Goal: Transaction & Acquisition: Purchase product/service

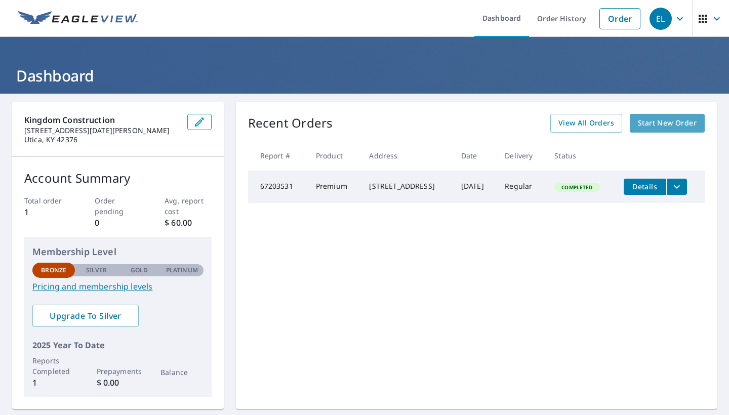
click at [670, 124] on span "Start New Order" at bounding box center [667, 123] width 59 height 13
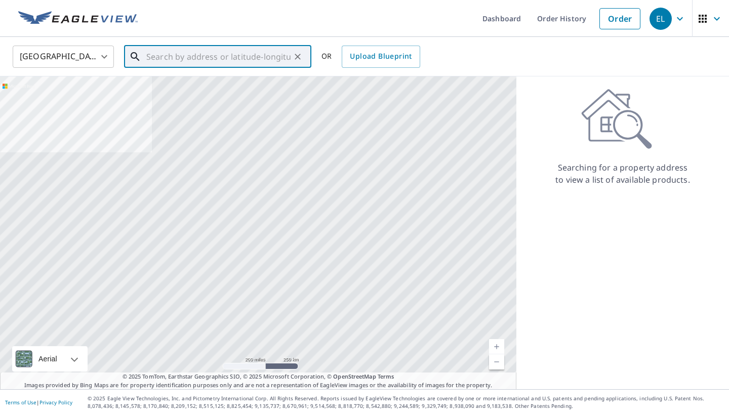
click at [196, 55] on input "text" at bounding box center [218, 57] width 144 height 28
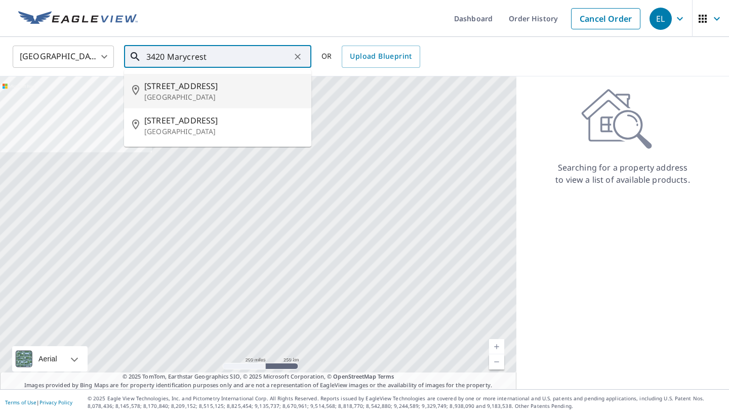
click at [180, 84] on span "[STREET_ADDRESS]" at bounding box center [223, 86] width 159 height 12
type input "[STREET_ADDRESS][PERSON_NAME]"
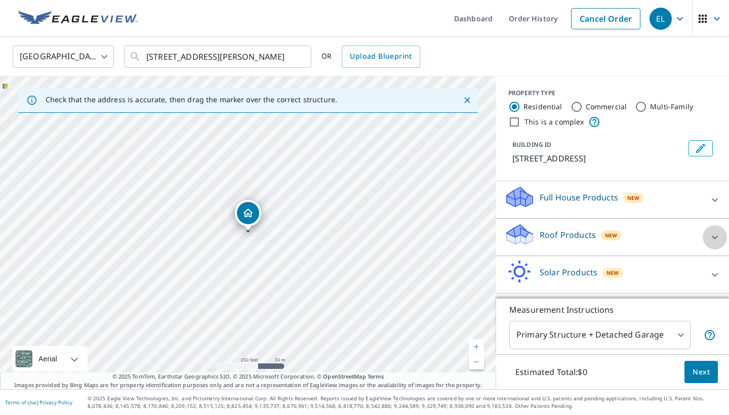
click at [714, 236] on icon at bounding box center [715, 237] width 12 height 12
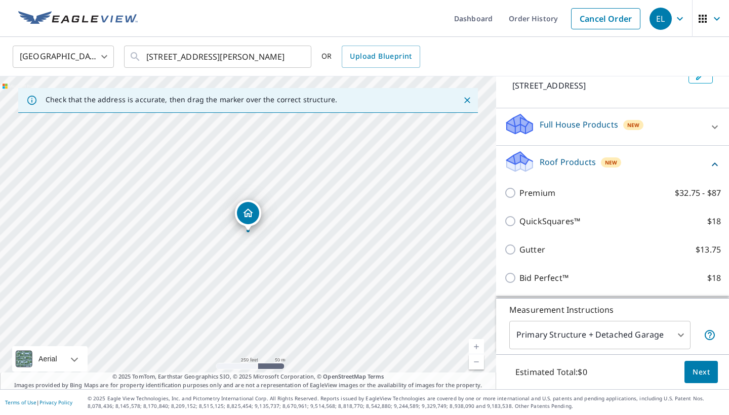
scroll to position [73, 0]
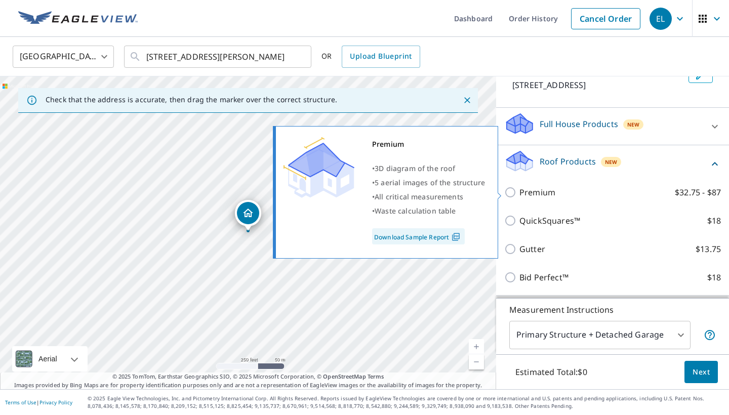
click at [510, 191] on input "Premium $32.75 - $87" at bounding box center [511, 192] width 15 height 12
checkbox input "true"
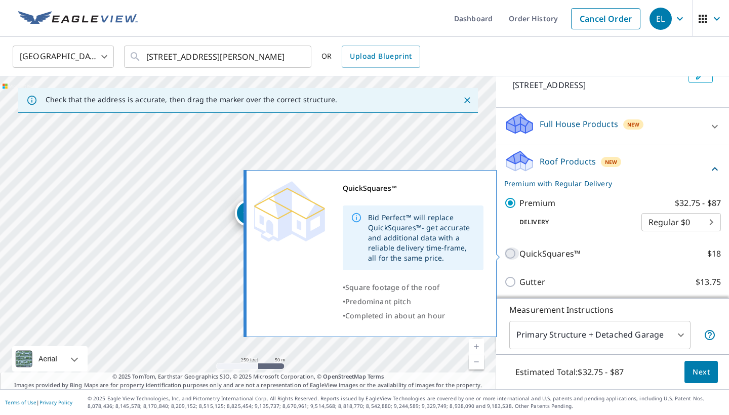
click at [512, 253] on input "QuickSquares™ $18" at bounding box center [511, 254] width 15 height 12
checkbox input "true"
checkbox input "false"
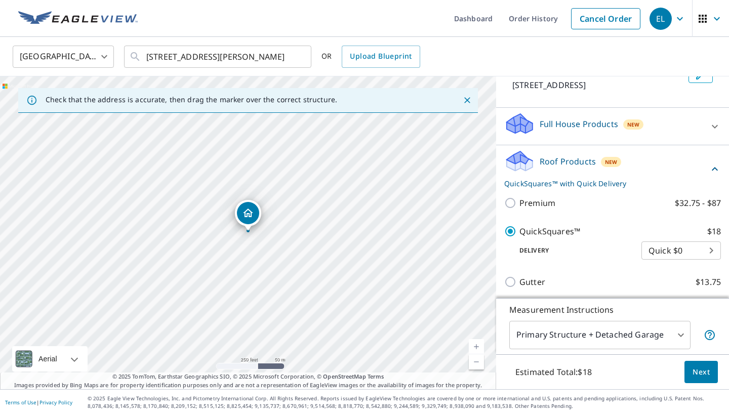
scroll to position [0, 0]
click at [699, 370] on span "Next" at bounding box center [701, 372] width 17 height 13
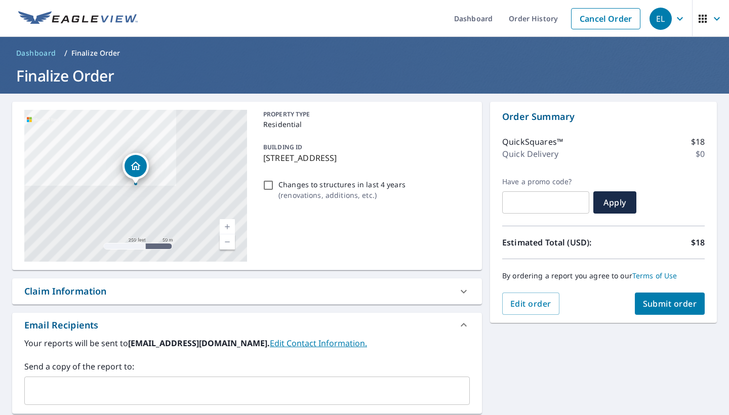
click at [668, 305] on span "Submit order" at bounding box center [670, 303] width 54 height 11
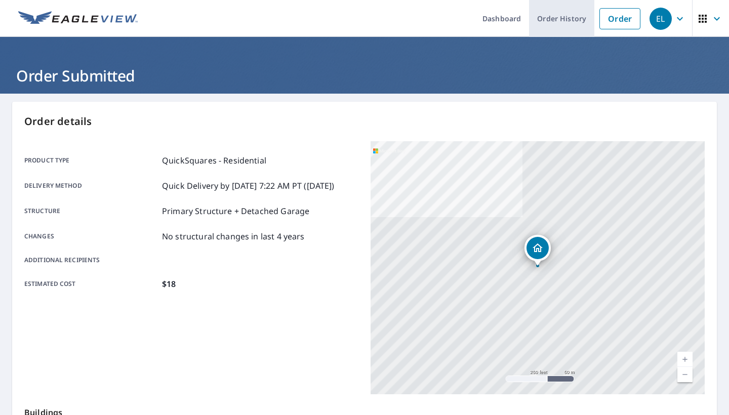
click at [567, 14] on link "Order History" at bounding box center [561, 18] width 65 height 37
